Goal: Information Seeking & Learning: Learn about a topic

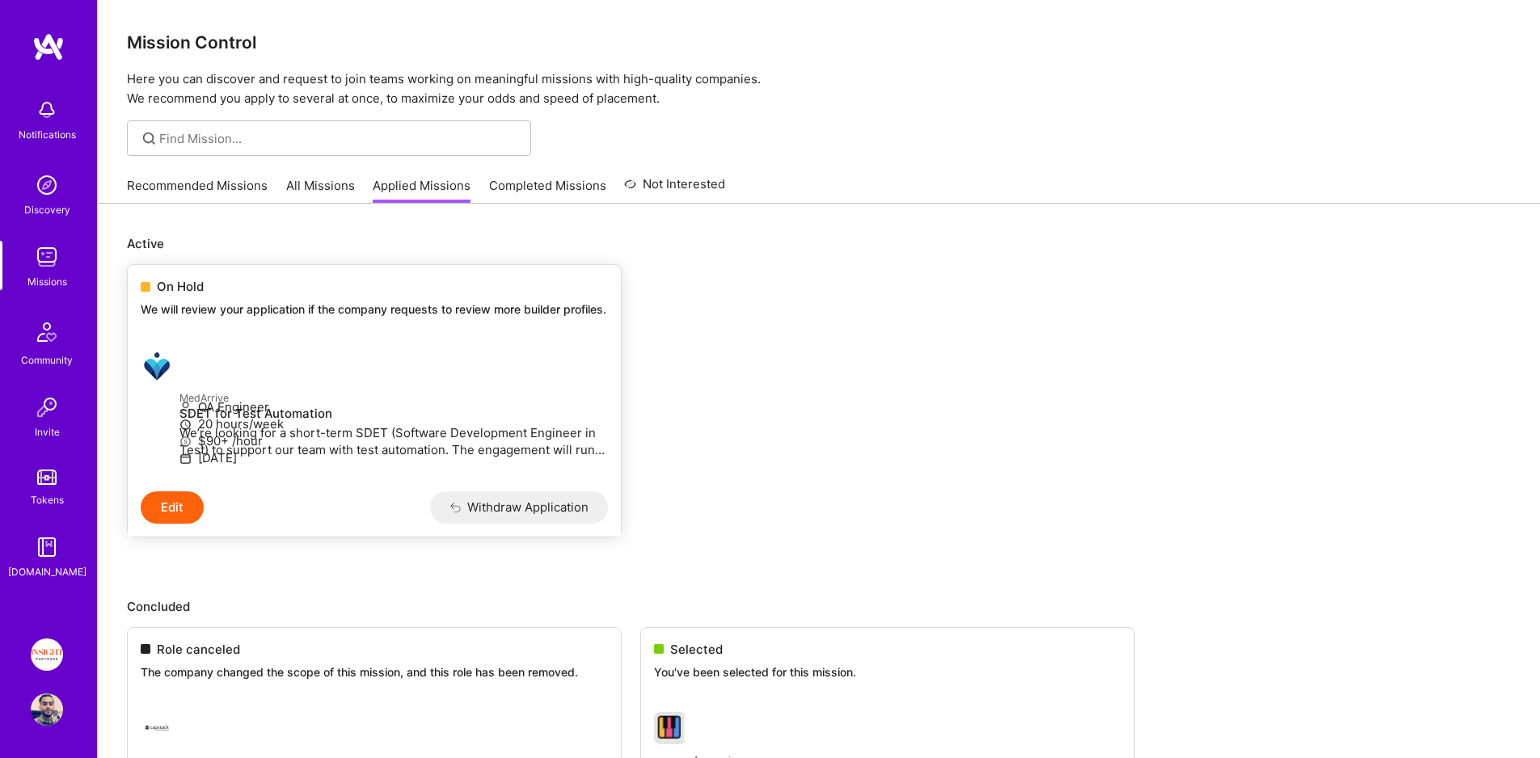
click at [252, 309] on p "We will review your application if the company requests to review more builder …" at bounding box center [374, 310] width 467 height 16
click at [188, 280] on span "On Hold" at bounding box center [180, 286] width 47 height 17
click at [175, 294] on span "On Hold" at bounding box center [180, 286] width 47 height 17
click at [41, 275] on div "Missions" at bounding box center [47, 281] width 40 height 17
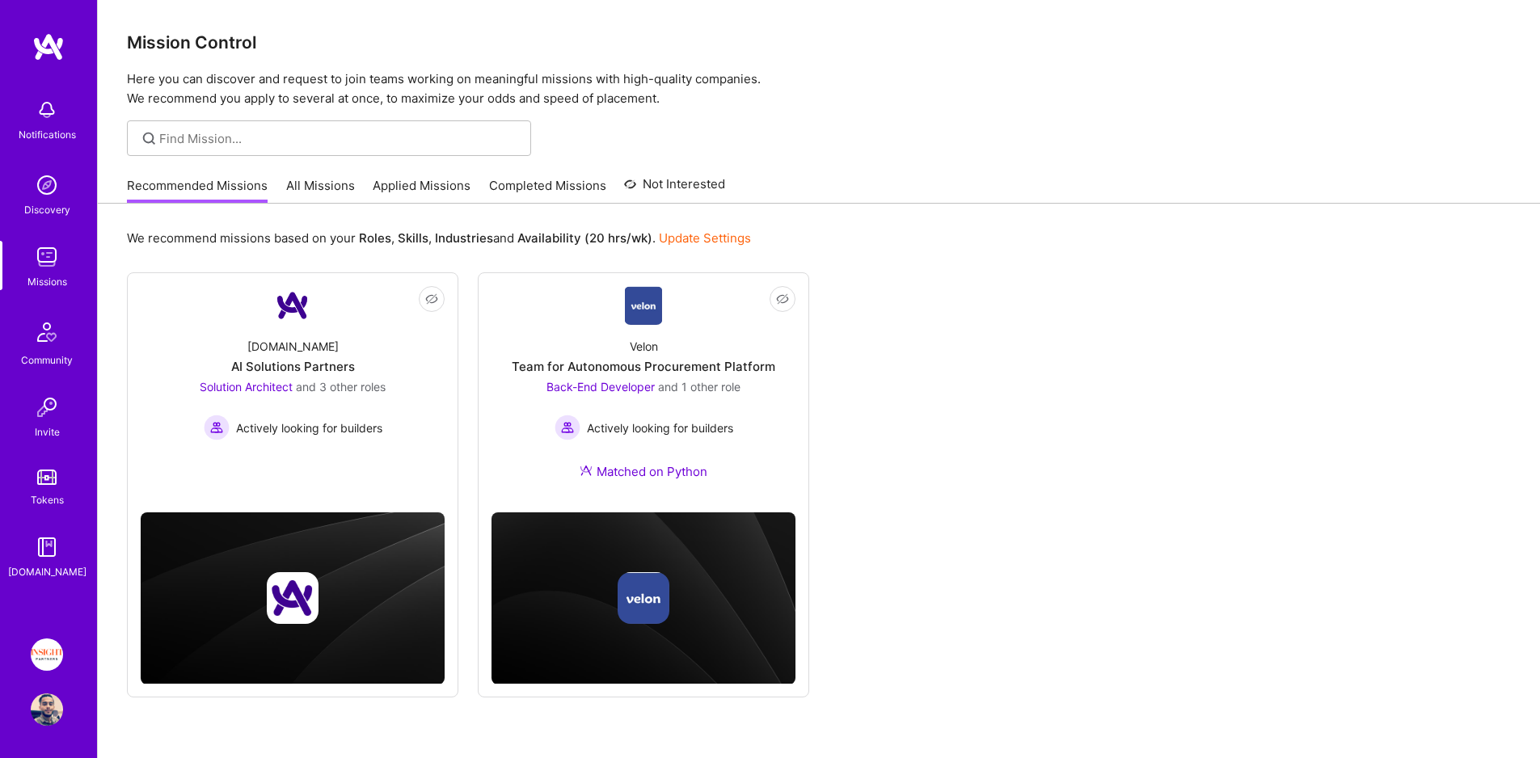
click at [346, 169] on div "Recommended Missions All Missions Applied Missions Completed Missions Not Inter…" at bounding box center [426, 185] width 598 height 35
click at [317, 185] on link "All Missions" at bounding box center [320, 190] width 69 height 27
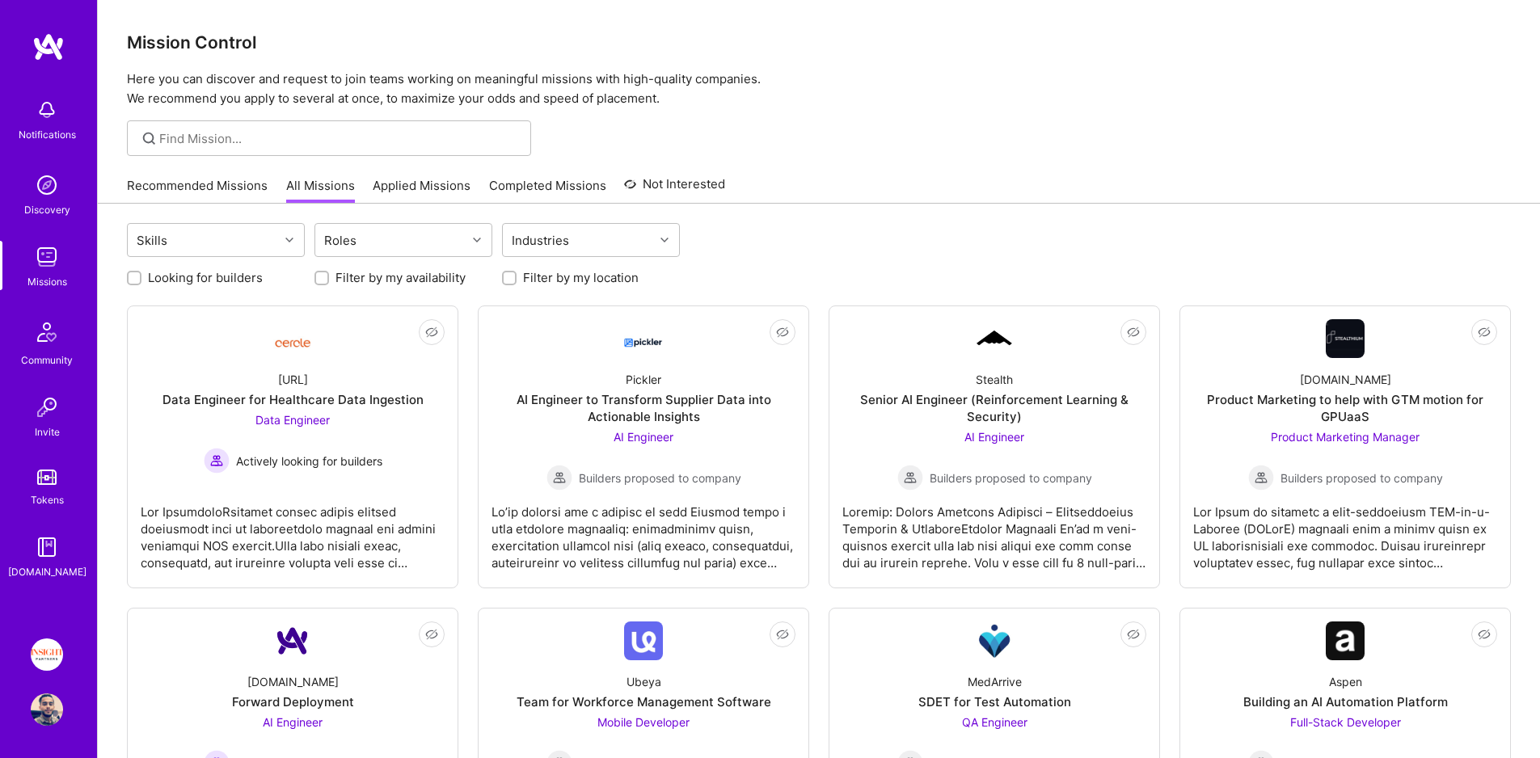
click at [1088, 197] on div "Recommended Missions All Missions Applied Missions Completed Missions Not Inter…" at bounding box center [819, 185] width 1384 height 35
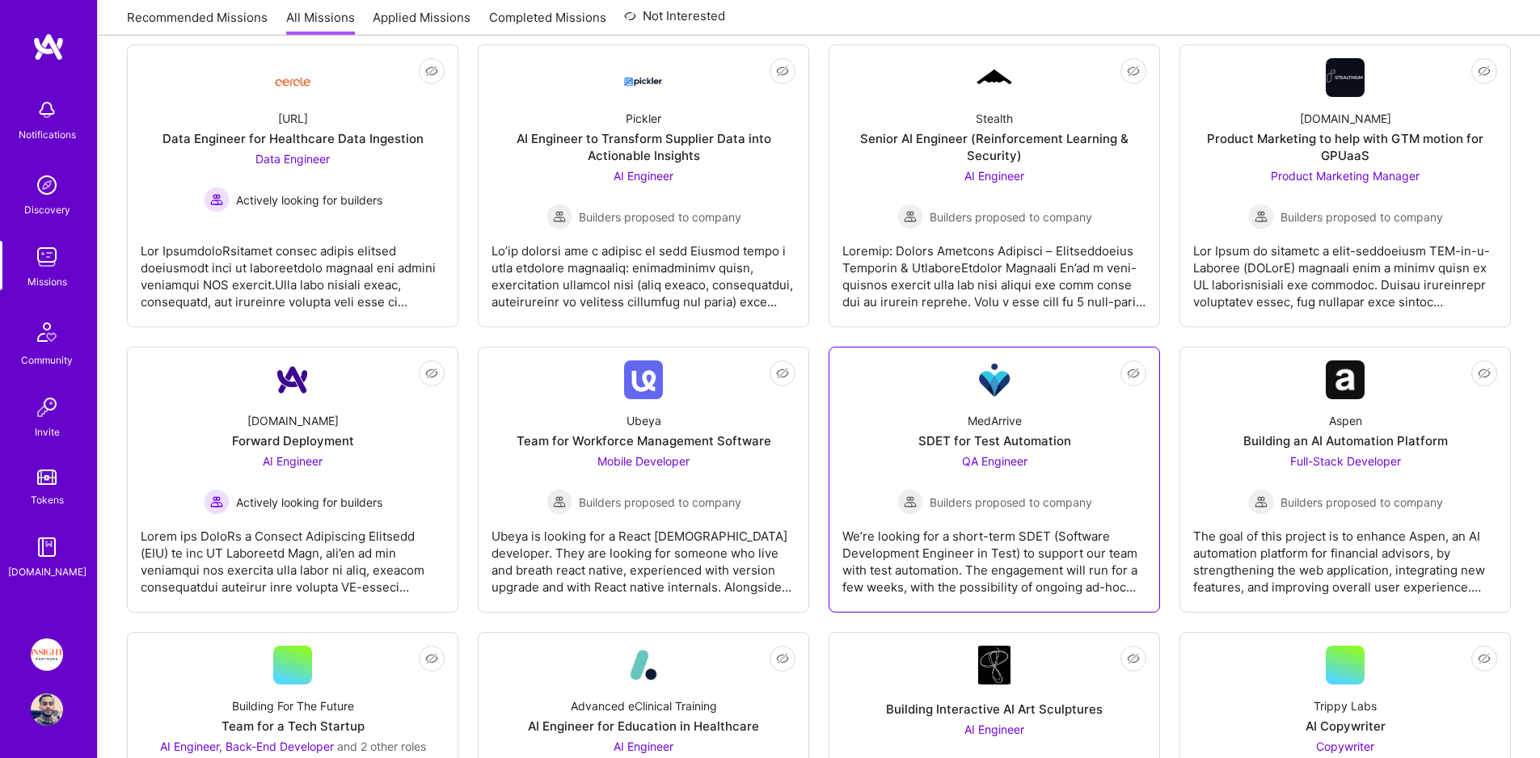
scroll to position [230, 0]
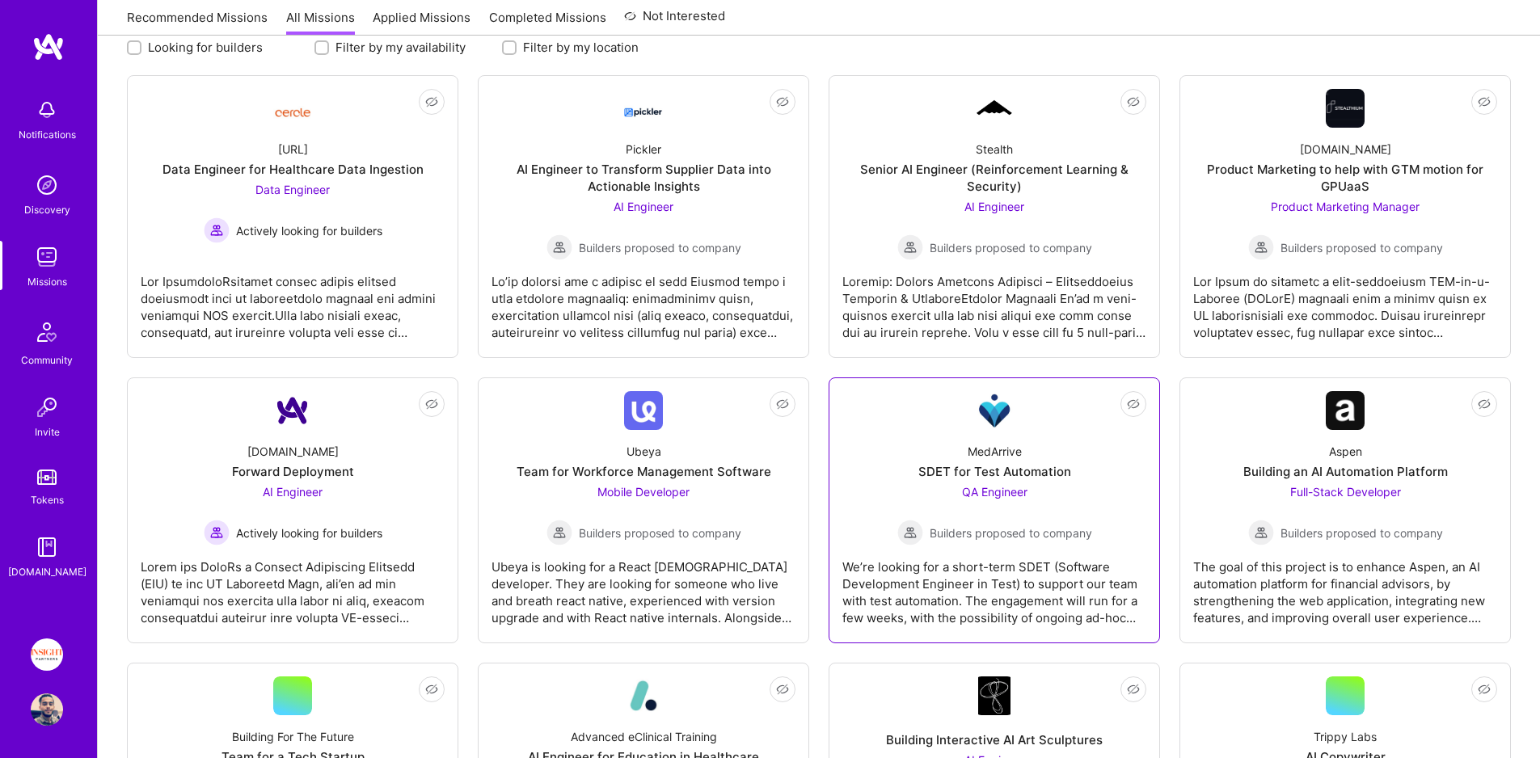
click at [918, 477] on div "SDET for Test Automation" at bounding box center [994, 471] width 153 height 17
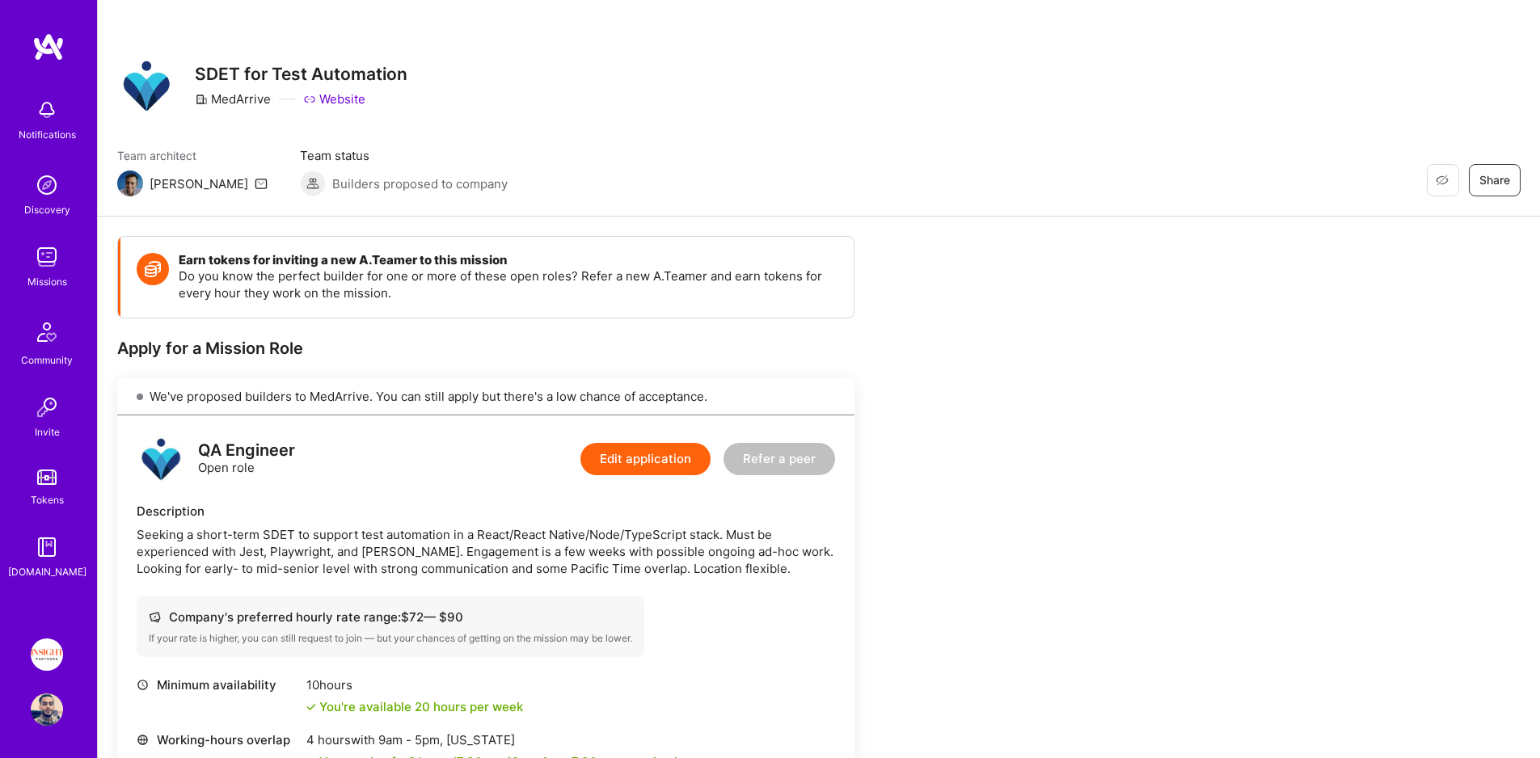
click at [53, 250] on img at bounding box center [47, 257] width 32 height 32
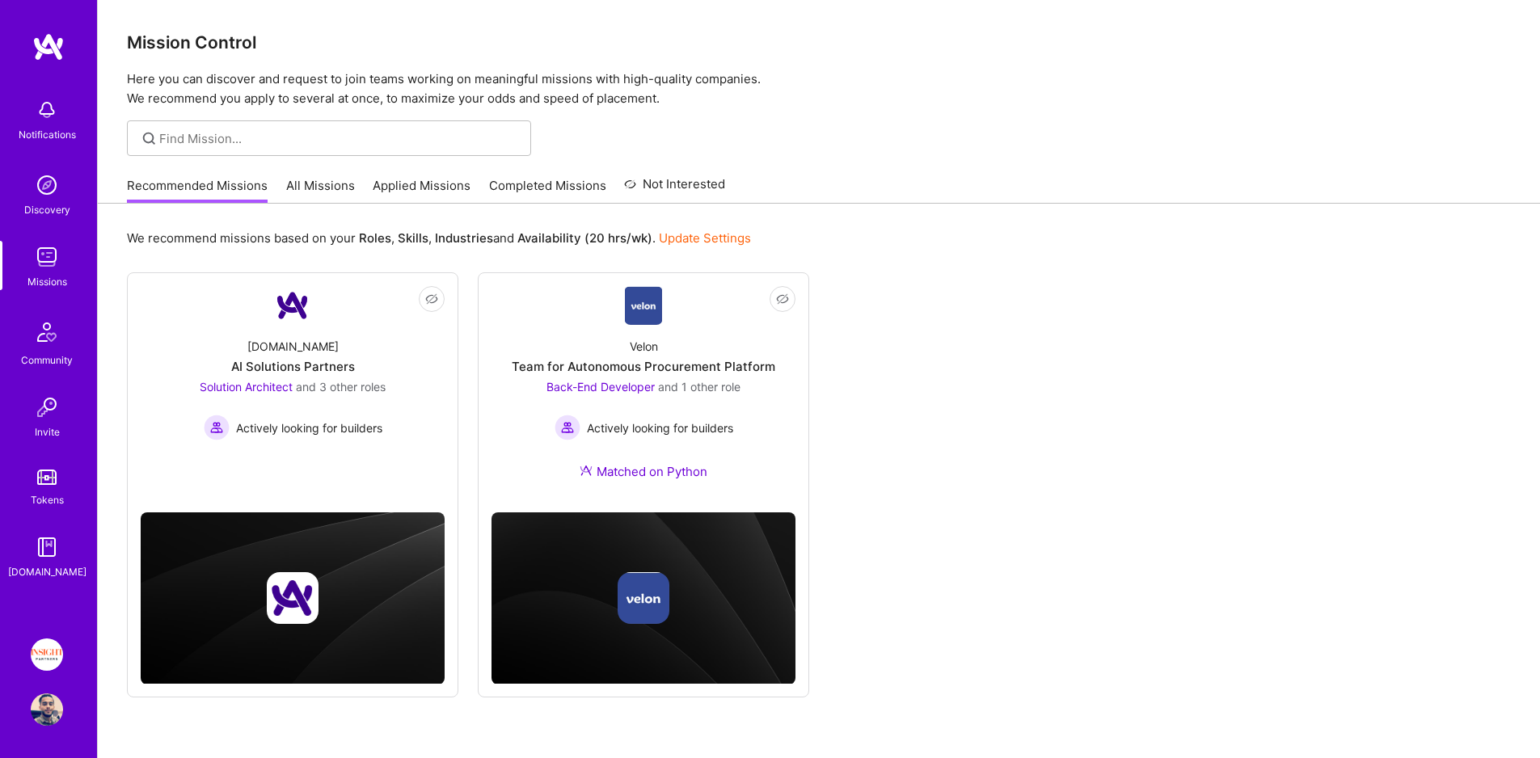
click at [48, 483] on img at bounding box center [46, 477] width 19 height 15
